Goal: Complete application form

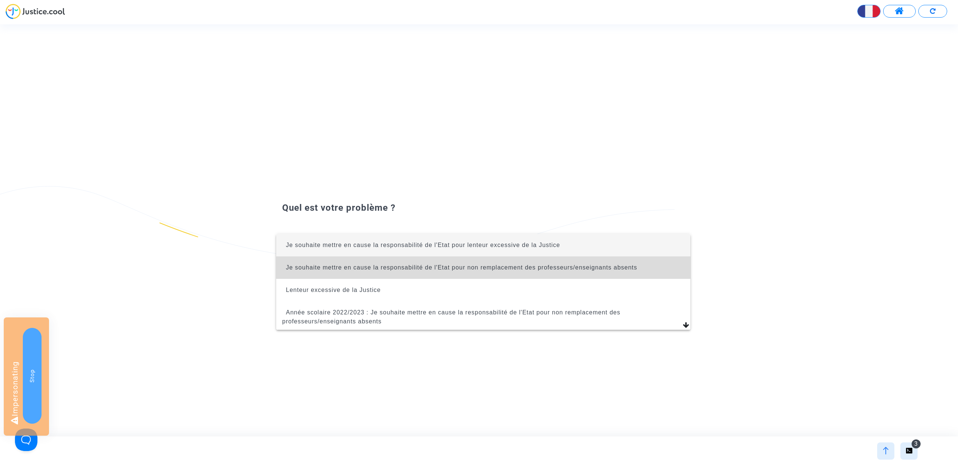
click at [474, 272] on span "Je souhaite mettre en cause la responsabilité de l'Etat pour non remplacement d…" at bounding box center [483, 267] width 402 height 22
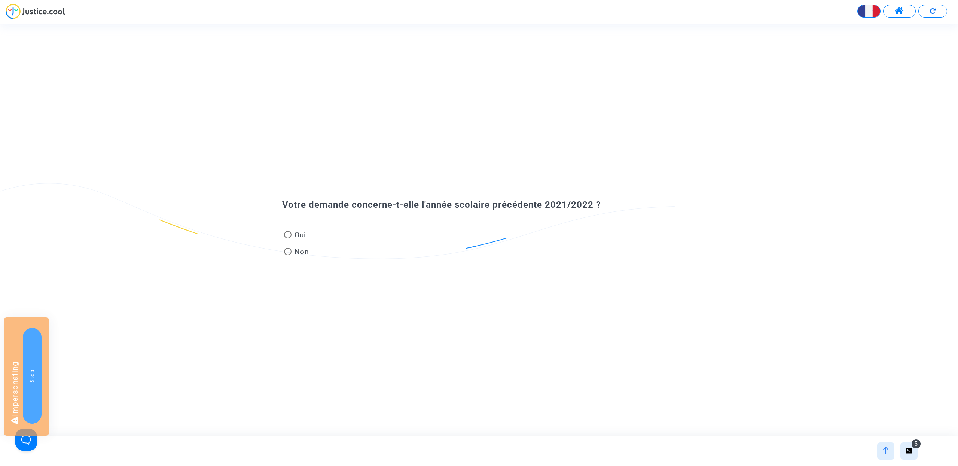
click at [879, 446] on div at bounding box center [885, 450] width 17 height 17
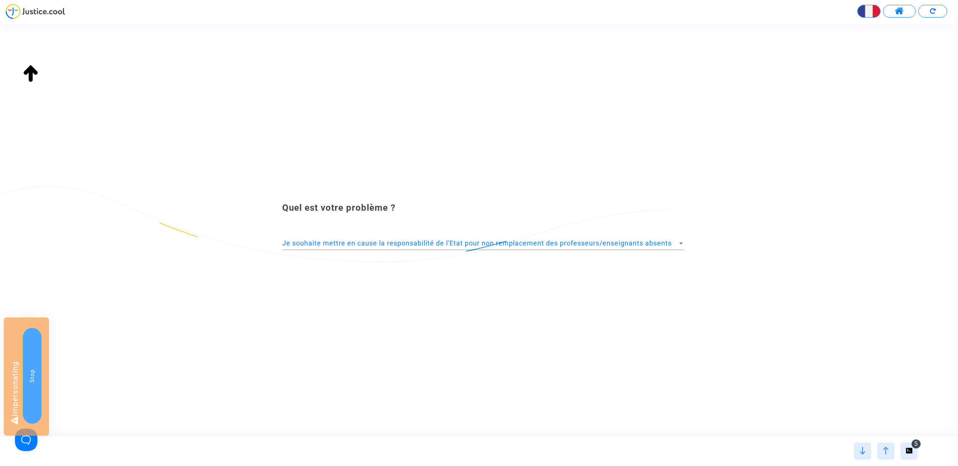
click at [467, 249] on div "Je souhaite mettre en cause la responsabilité de l'Etat pour non remplacement d…" at bounding box center [483, 240] width 402 height 19
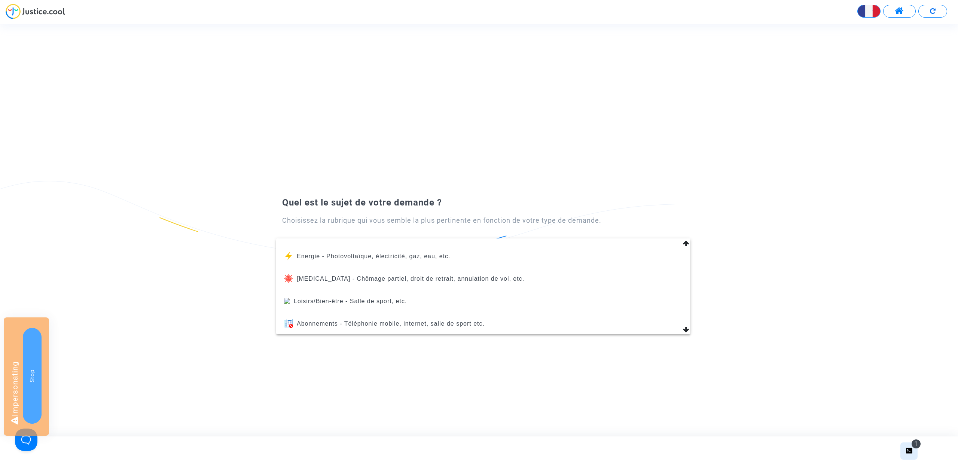
scroll to position [311, 0]
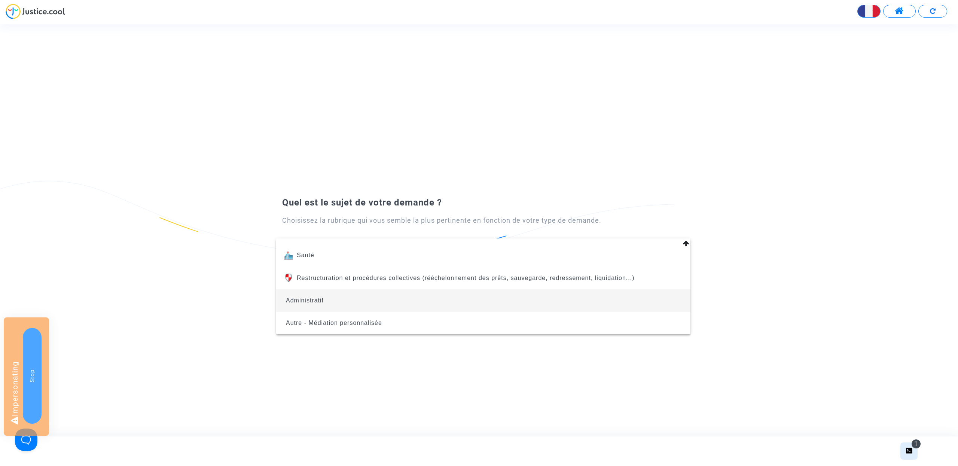
click at [448, 307] on span "Administratif" at bounding box center [483, 300] width 402 height 22
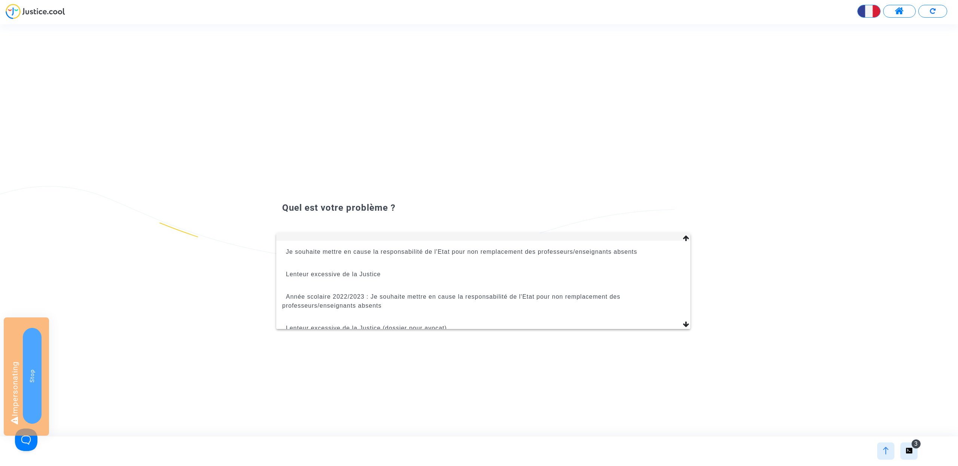
scroll to position [16, 0]
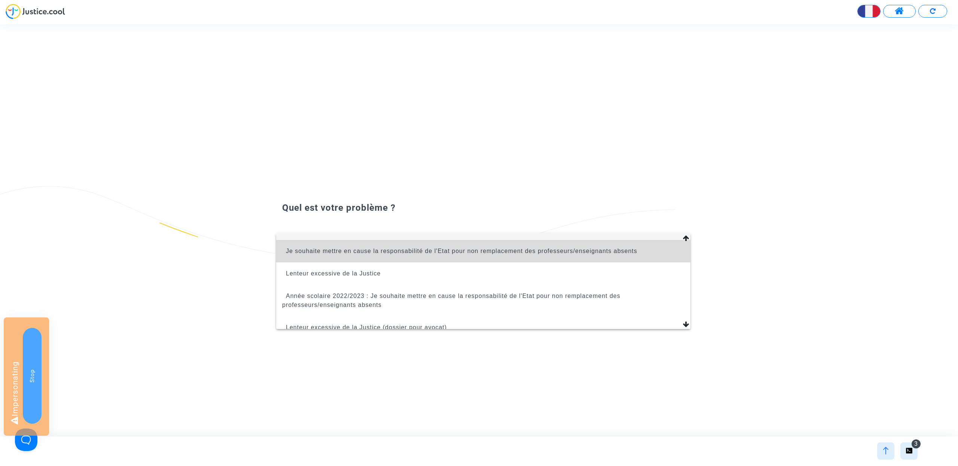
click at [437, 253] on span "Je souhaite mettre en cause la responsabilité de l'Etat pour non remplacement d…" at bounding box center [461, 251] width 351 height 6
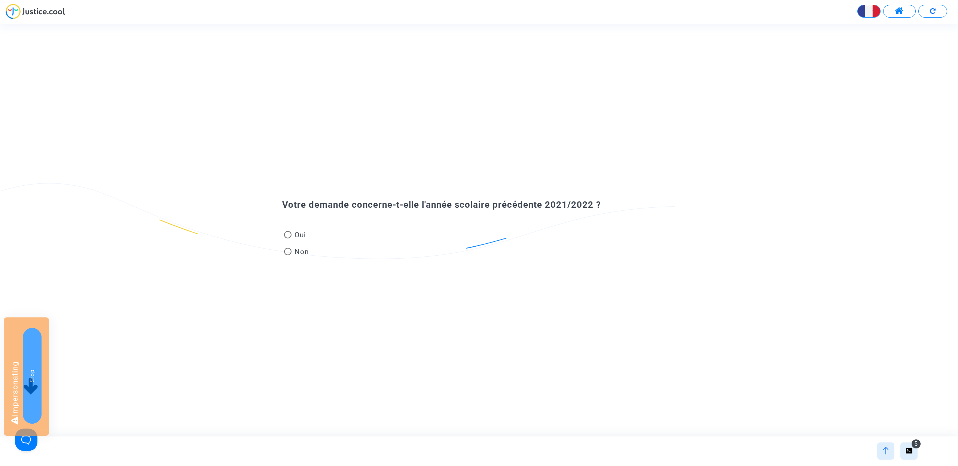
click at [305, 254] on span "Non" at bounding box center [301, 252] width 18 height 10
click at [288, 255] on input "Non" at bounding box center [287, 255] width 0 height 0
radio input "true"
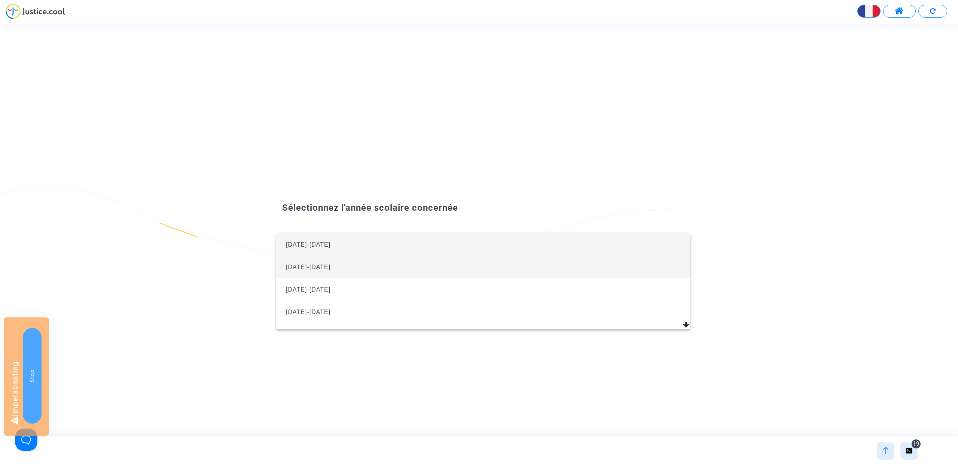
click at [470, 260] on span "2025-2026" at bounding box center [483, 267] width 402 height 22
